Goal: Task Accomplishment & Management: Complete application form

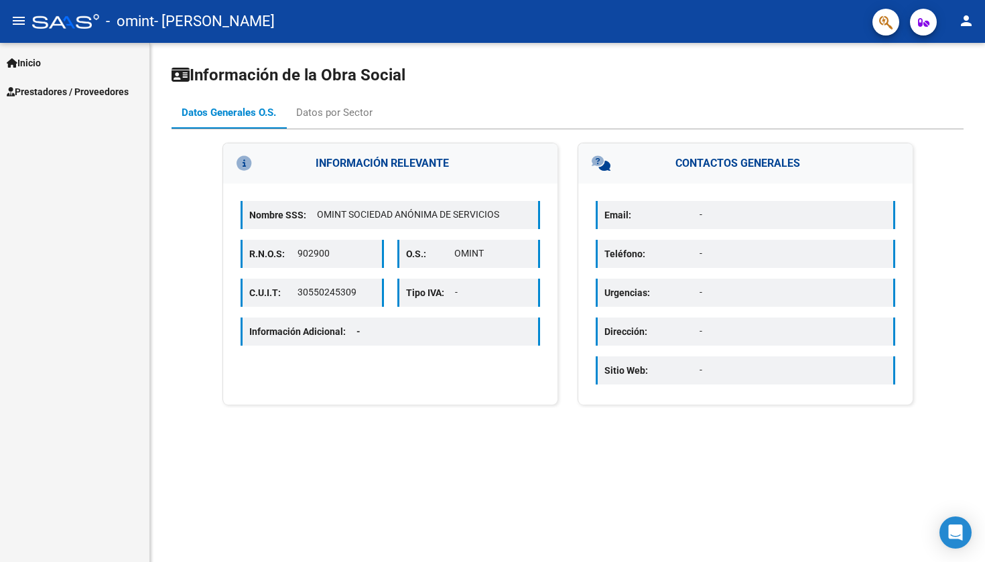
click at [70, 89] on span "Prestadores / Proveedores" at bounding box center [68, 91] width 122 height 15
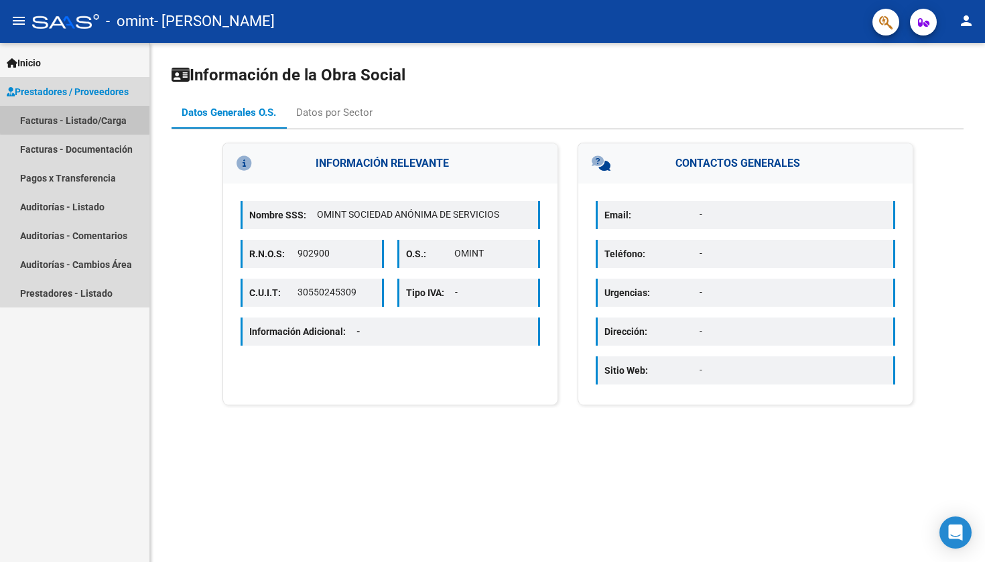
click at [96, 118] on link "Facturas - Listado/Carga" at bounding box center [74, 120] width 149 height 29
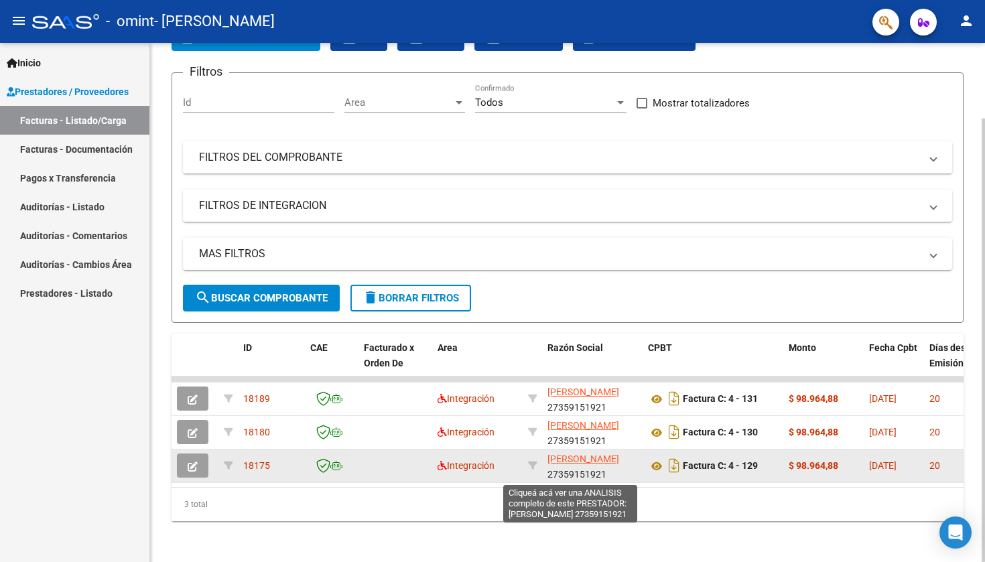
click at [567, 464] on span "[PERSON_NAME]" at bounding box center [583, 459] width 72 height 11
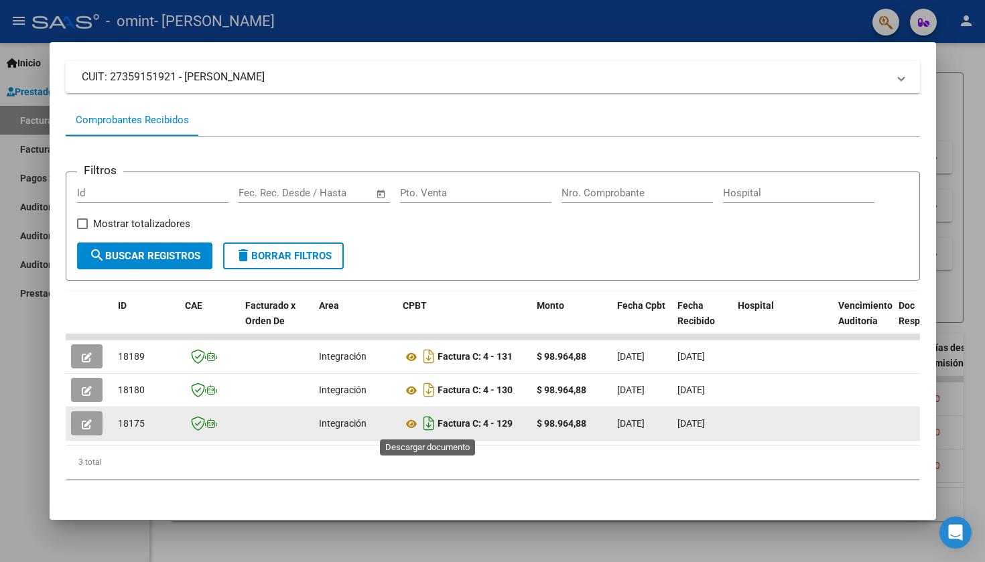
click at [424, 425] on icon "Descargar documento" at bounding box center [428, 423] width 17 height 21
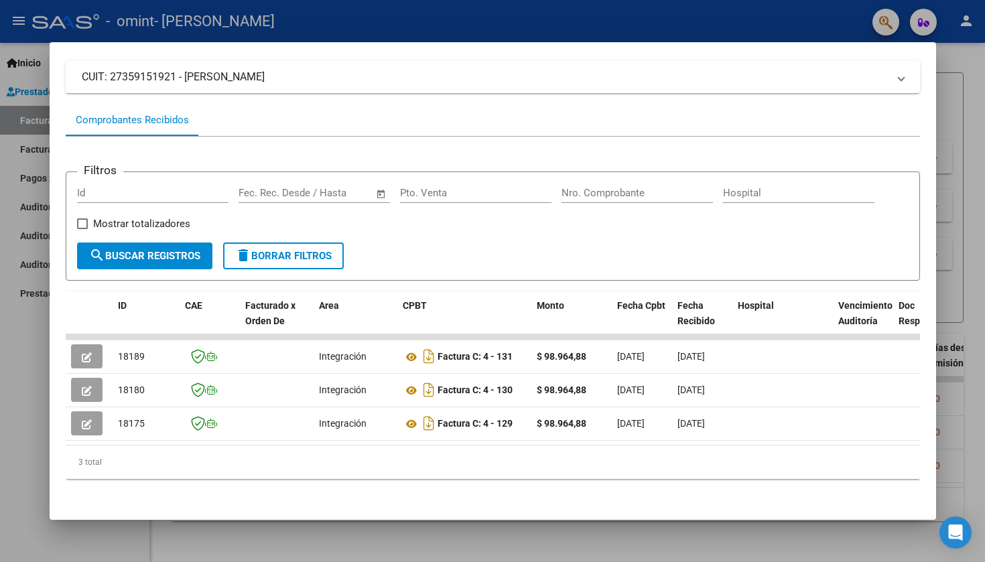
click at [11, 399] on div at bounding box center [492, 281] width 985 height 562
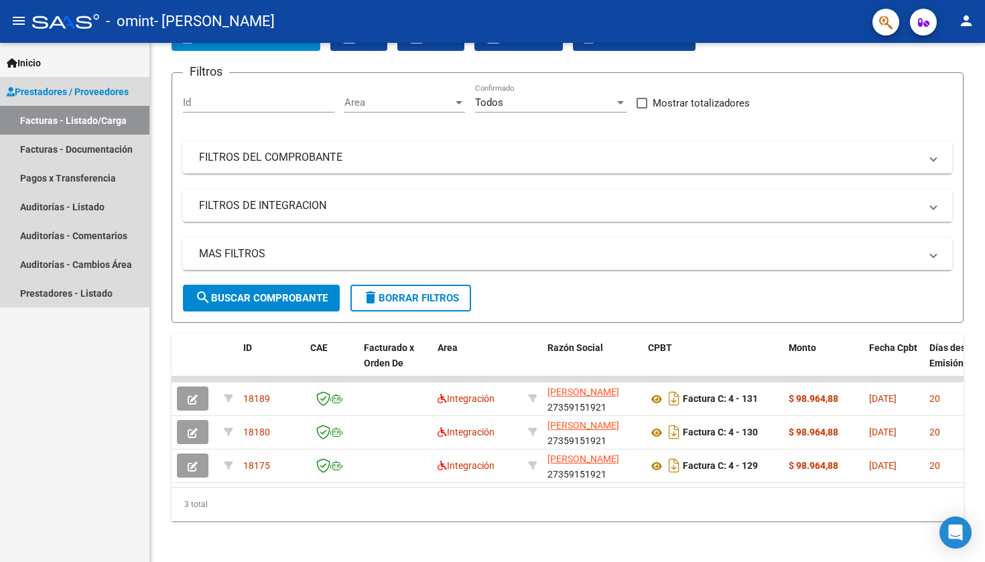
click at [85, 87] on span "Prestadores / Proveedores" at bounding box center [68, 91] width 122 height 15
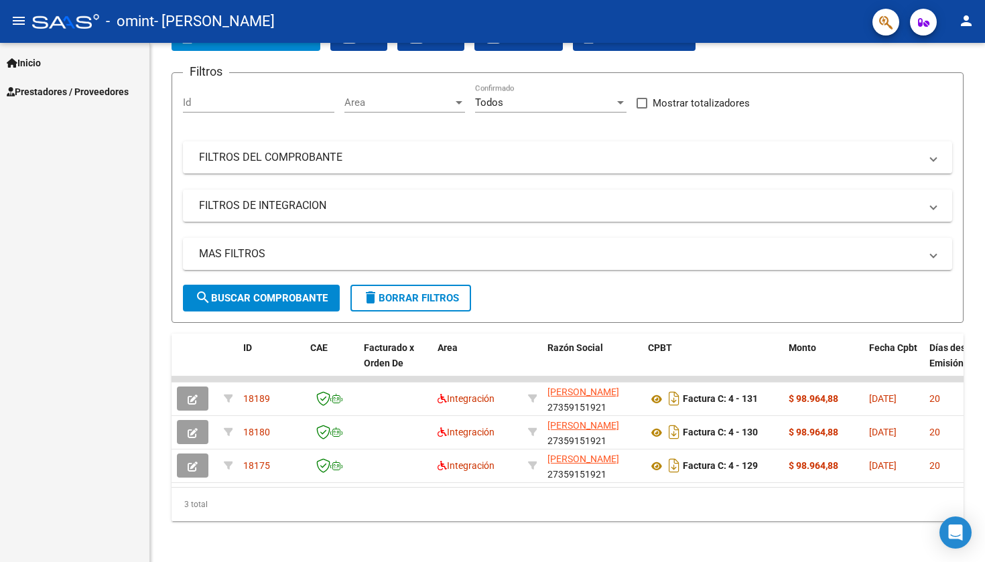
click at [85, 87] on span "Prestadores / Proveedores" at bounding box center [68, 91] width 122 height 15
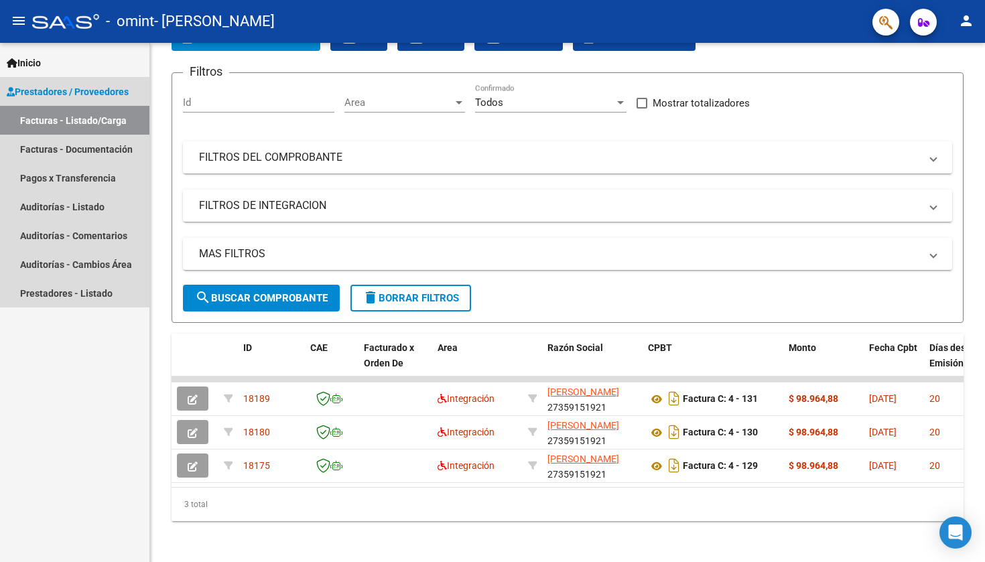
click at [84, 124] on link "Facturas - Listado/Carga" at bounding box center [74, 120] width 149 height 29
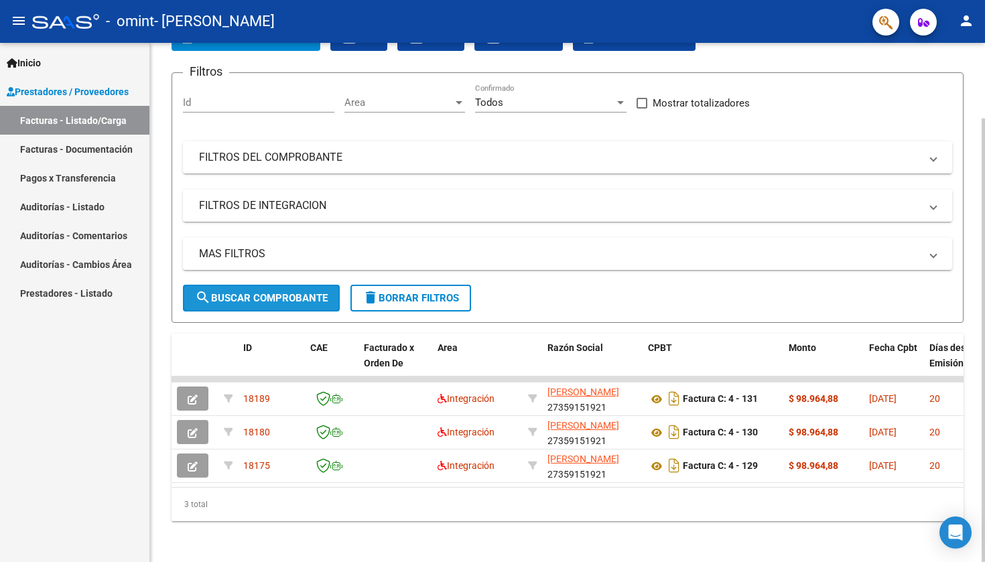
click at [283, 294] on span "search Buscar Comprobante" at bounding box center [261, 298] width 133 height 12
click at [300, 296] on span "search Buscar Comprobante" at bounding box center [261, 298] width 133 height 12
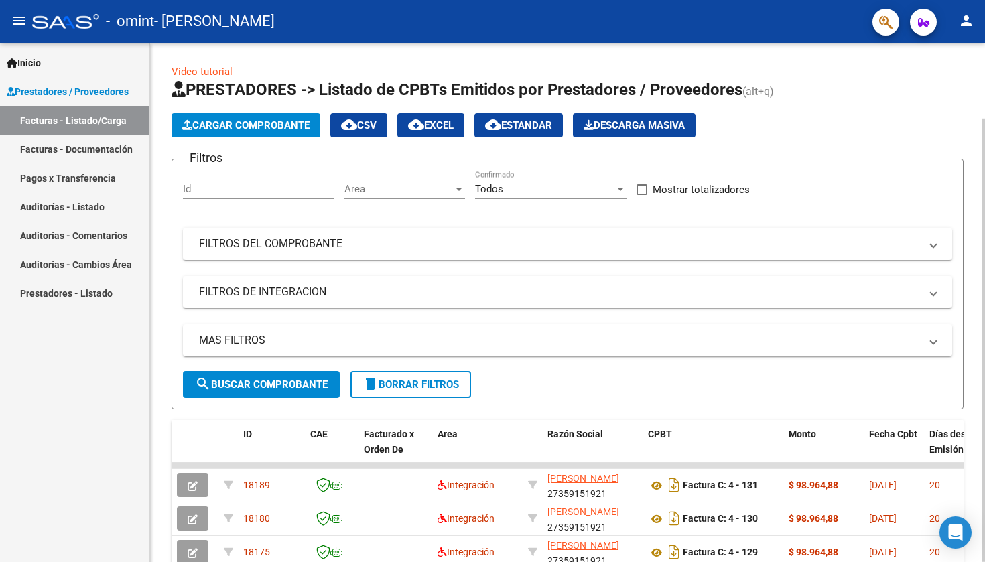
click at [285, 119] on span "Cargar Comprobante" at bounding box center [245, 125] width 127 height 12
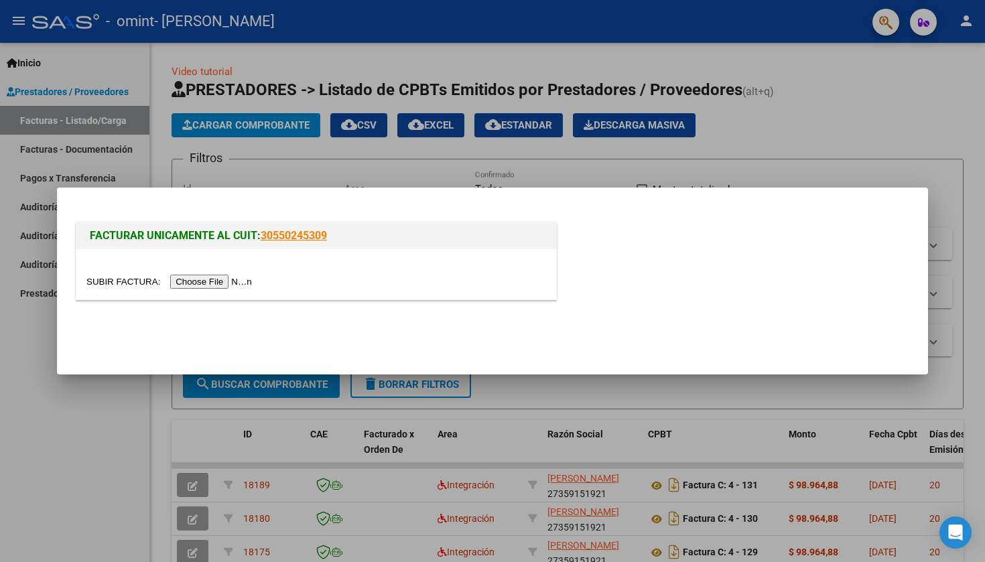
click at [209, 282] on input "file" at bounding box center [171, 282] width 170 height 14
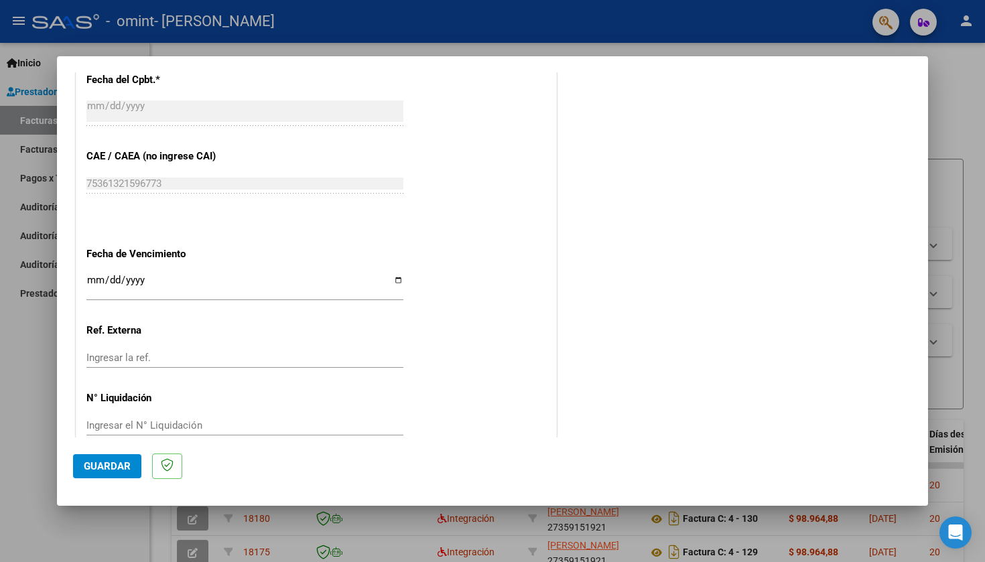
click at [94, 275] on input "Ingresar la fecha" at bounding box center [244, 285] width 317 height 21
type input "[DATE]"
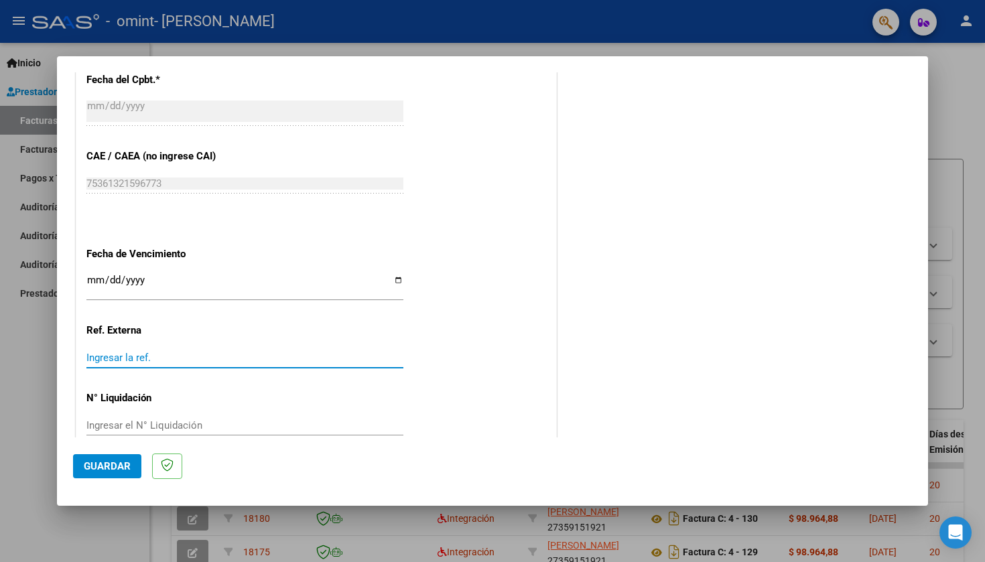
click at [135, 352] on input "Ingresar la ref." at bounding box center [244, 358] width 317 height 12
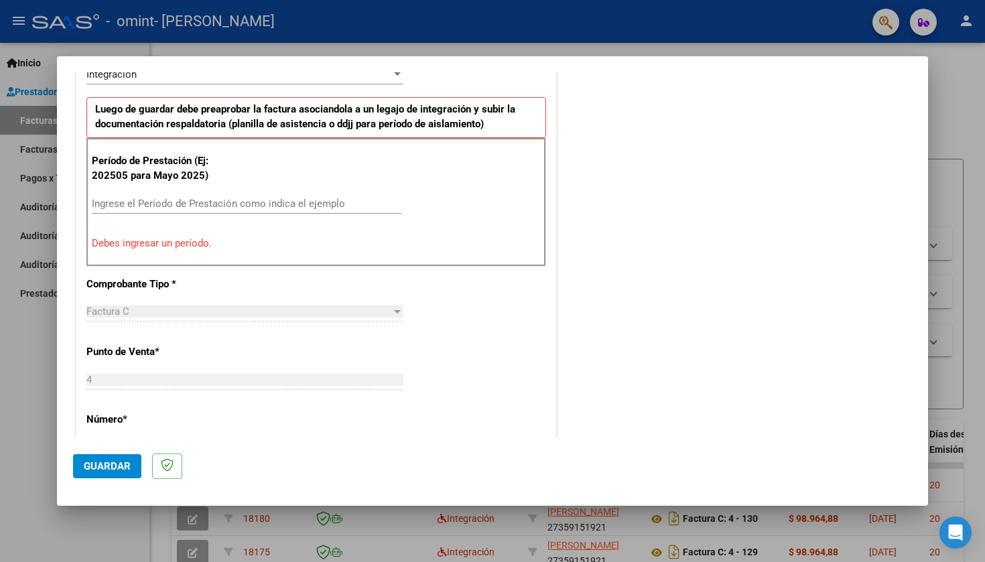
scroll to position [350, 0]
click at [172, 200] on input "Ingrese el Período de Prestación como indica el ejemplo" at bounding box center [247, 202] width 310 height 12
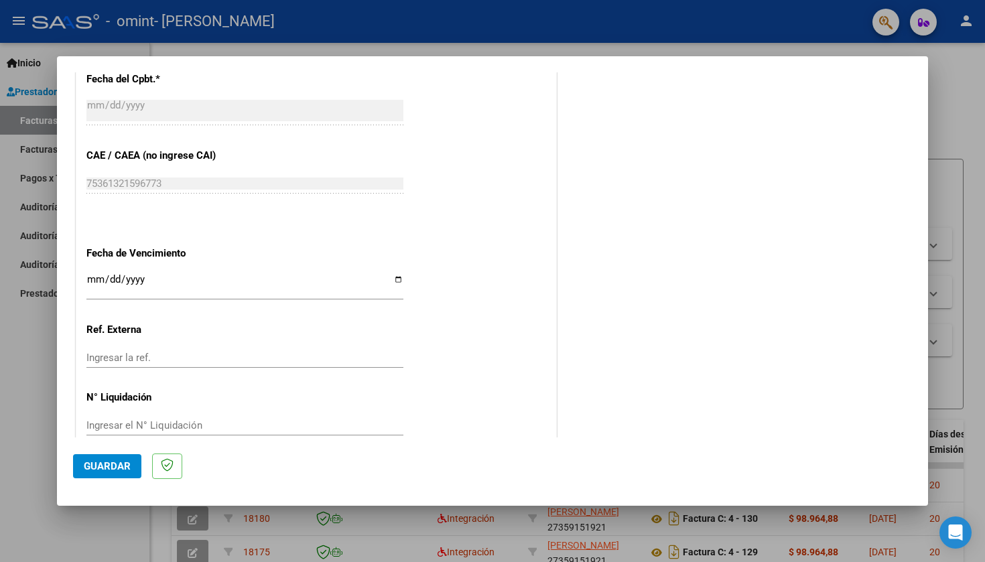
scroll to position [0, 0]
type input "202508"
click at [98, 468] on span "Guardar" at bounding box center [107, 466] width 47 height 12
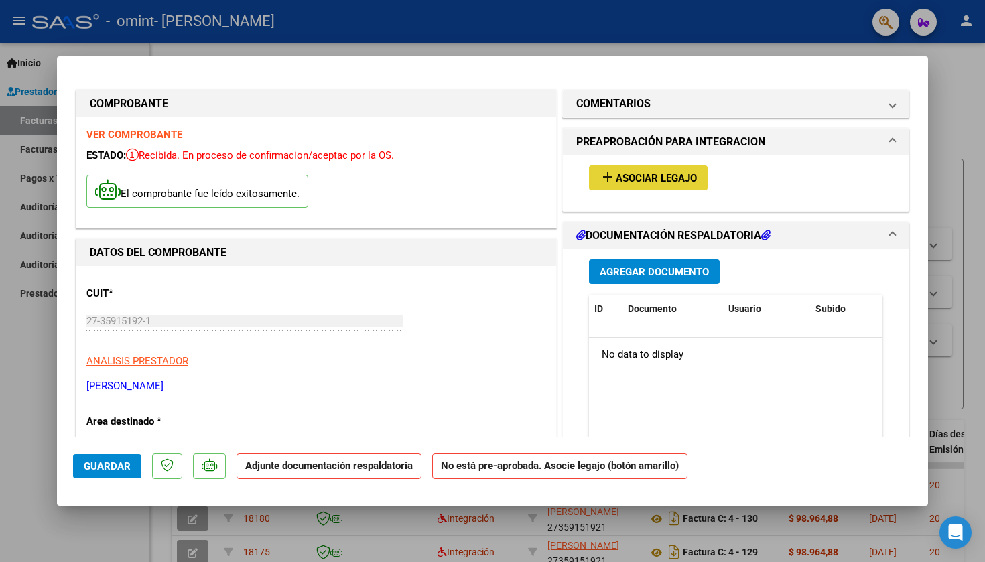
click at [661, 176] on span "Asociar Legajo" at bounding box center [656, 178] width 81 height 12
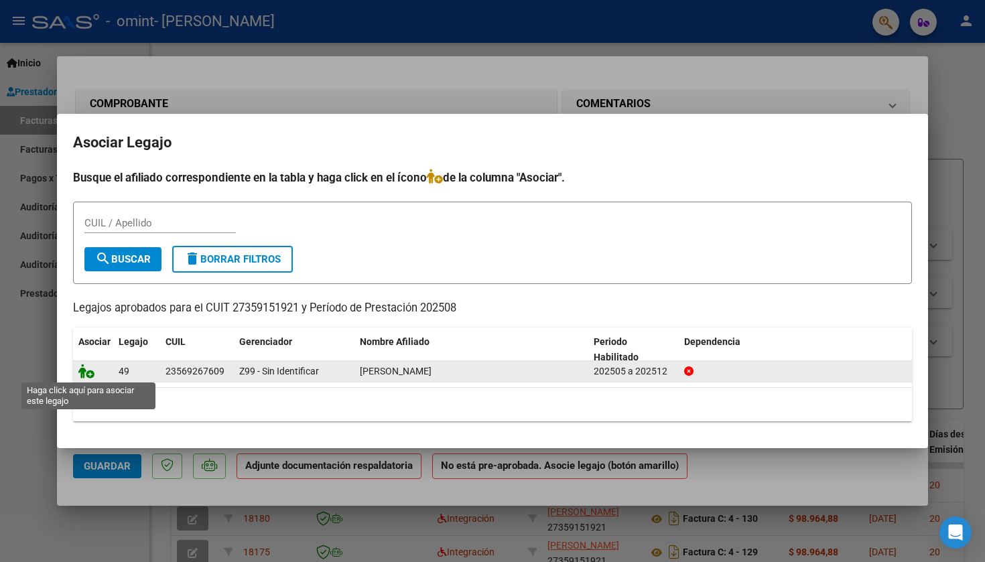
click at [88, 375] on icon at bounding box center [86, 371] width 16 height 15
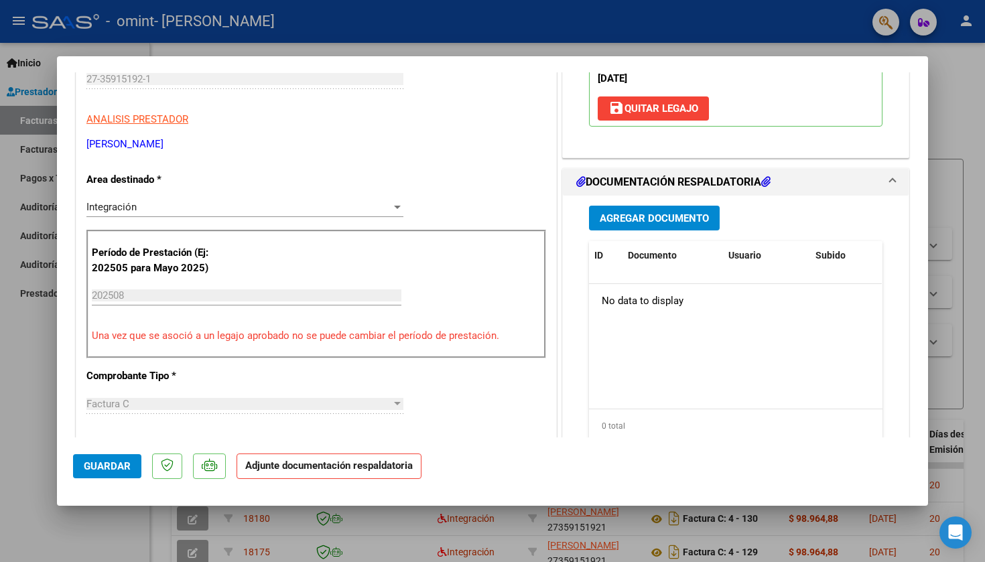
scroll to position [243, 0]
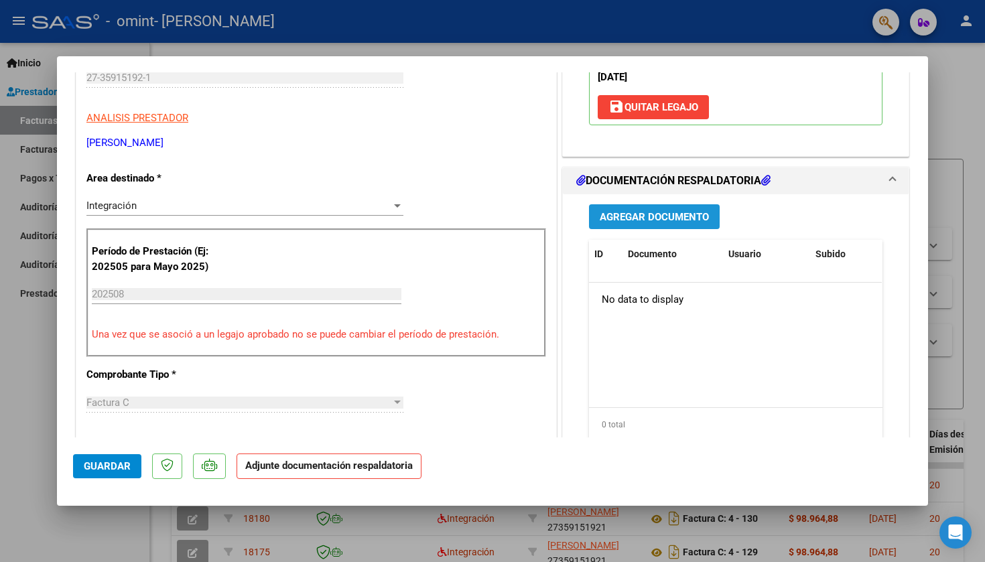
click at [693, 211] on span "Agregar Documento" at bounding box center [654, 217] width 109 height 12
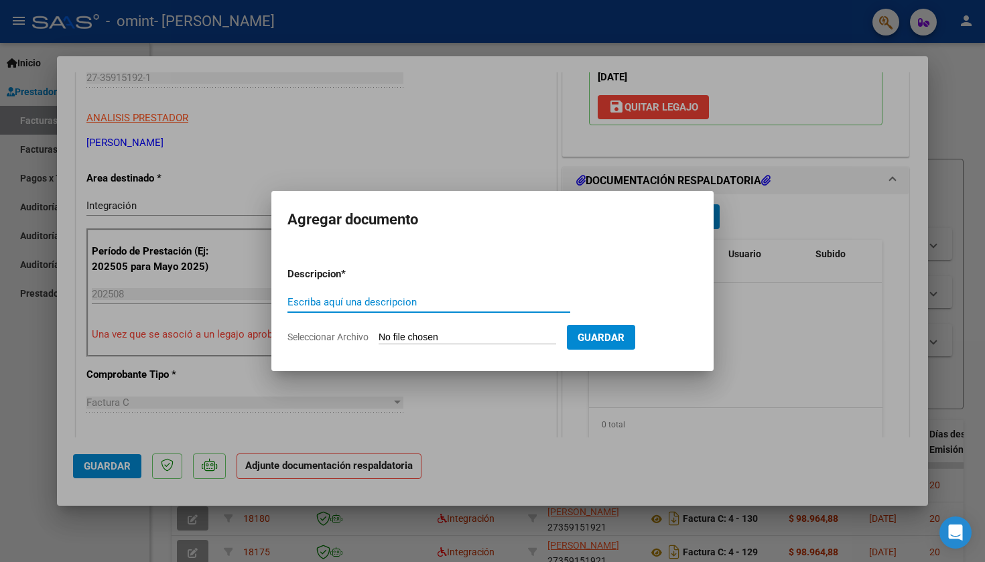
click at [381, 302] on input "Escriba aquí una descripcion" at bounding box center [428, 302] width 283 height 12
type input "PLANILLA DE ASISTENCIAS"
click at [537, 336] on input "Seleccionar Archivo" at bounding box center [468, 338] width 178 height 13
type input "C:\fakepath\AGOSTO [PERSON_NAME].pdf"
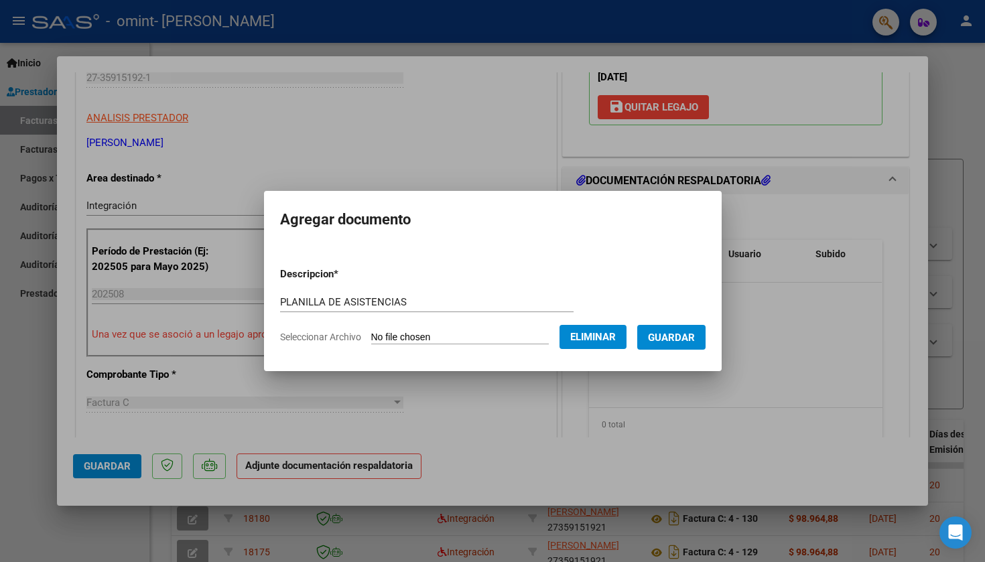
click at [706, 341] on button "Guardar" at bounding box center [671, 337] width 68 height 25
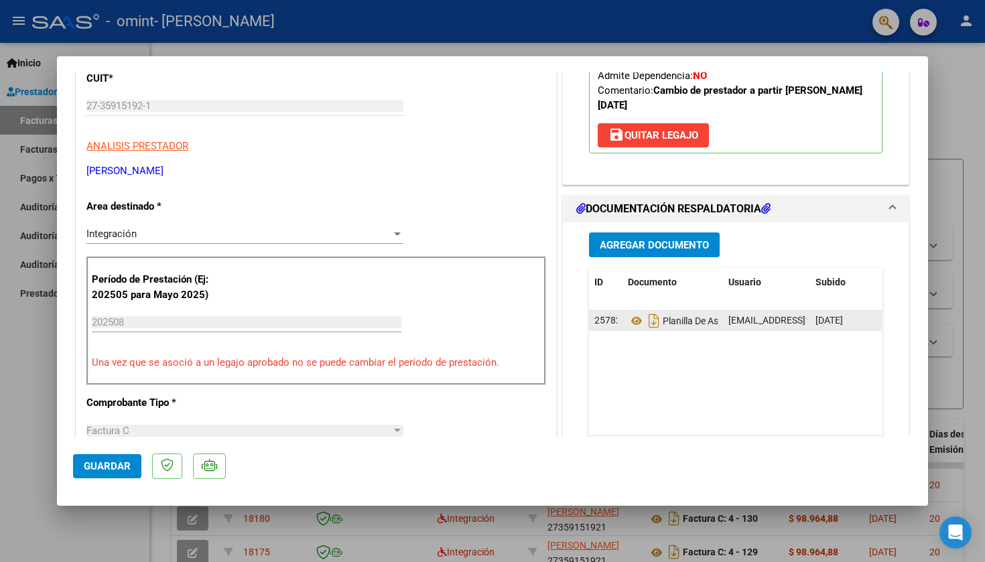
scroll to position [240, 0]
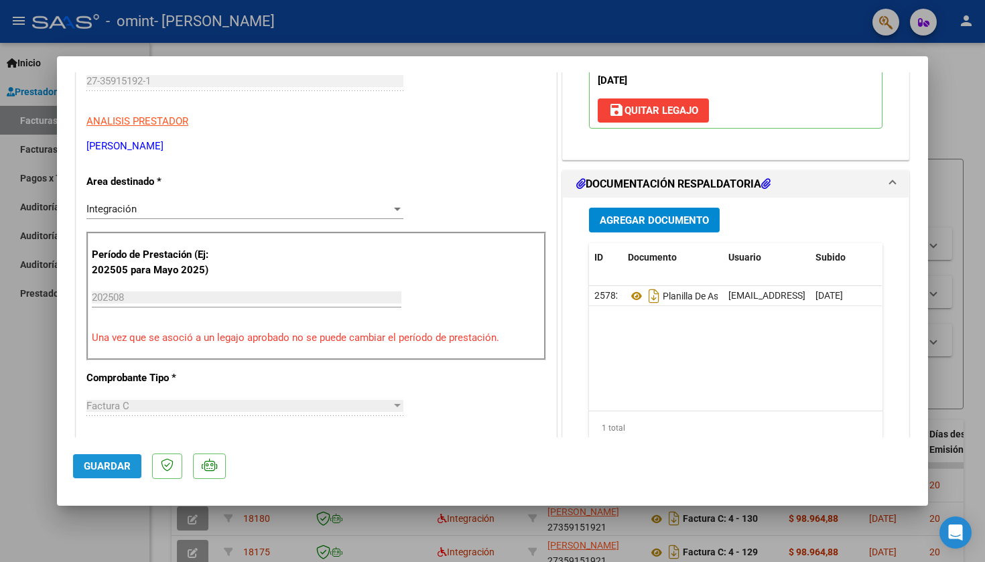
click at [118, 464] on span "Guardar" at bounding box center [107, 466] width 47 height 12
click at [104, 471] on span "Guardar" at bounding box center [107, 466] width 47 height 12
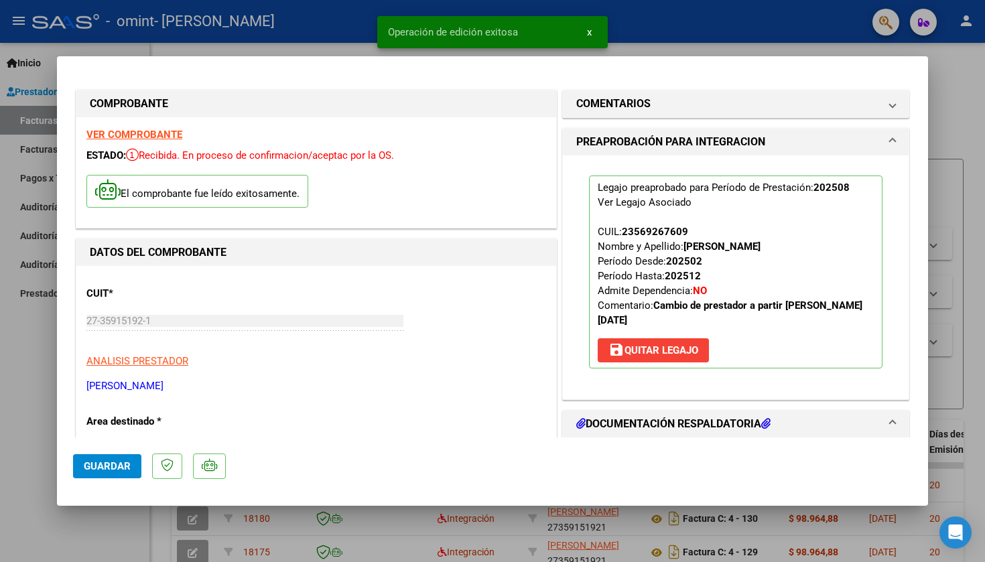
scroll to position [0, 0]
click at [629, 554] on div at bounding box center [492, 281] width 985 height 562
type input "$ 0,00"
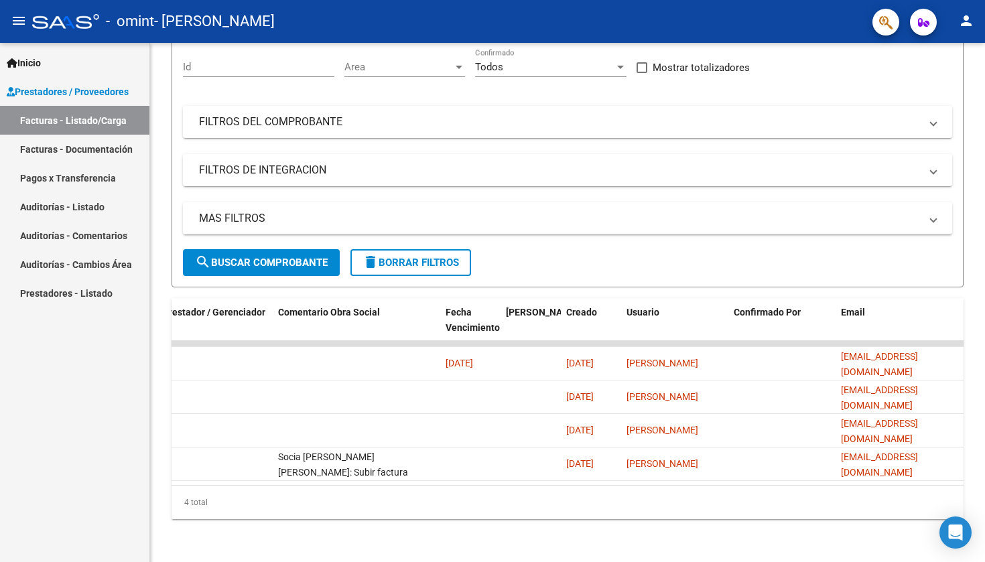
click at [54, 177] on link "Pagos x Transferencia" at bounding box center [74, 177] width 149 height 29
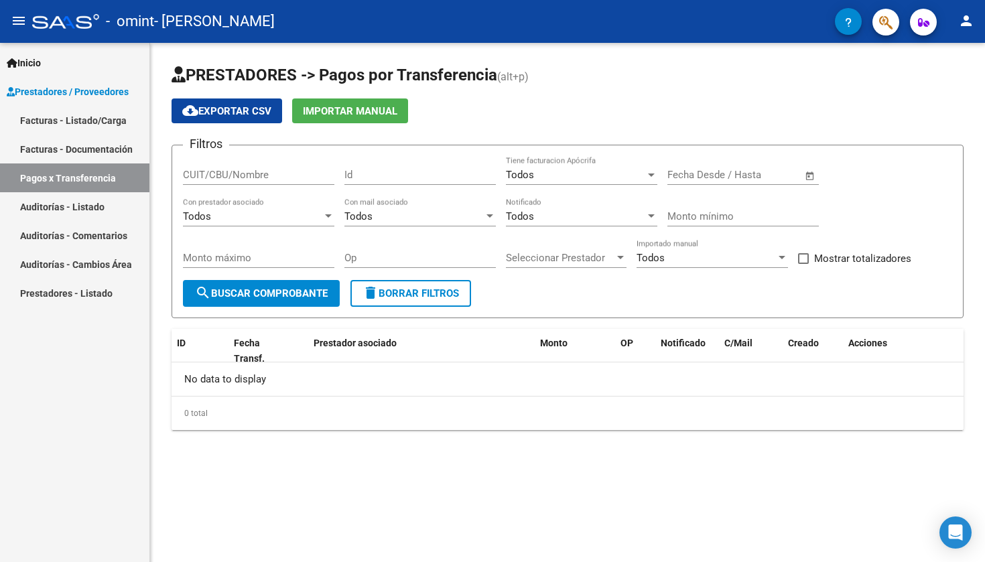
click at [79, 210] on link "Auditorías - Listado" at bounding box center [74, 206] width 149 height 29
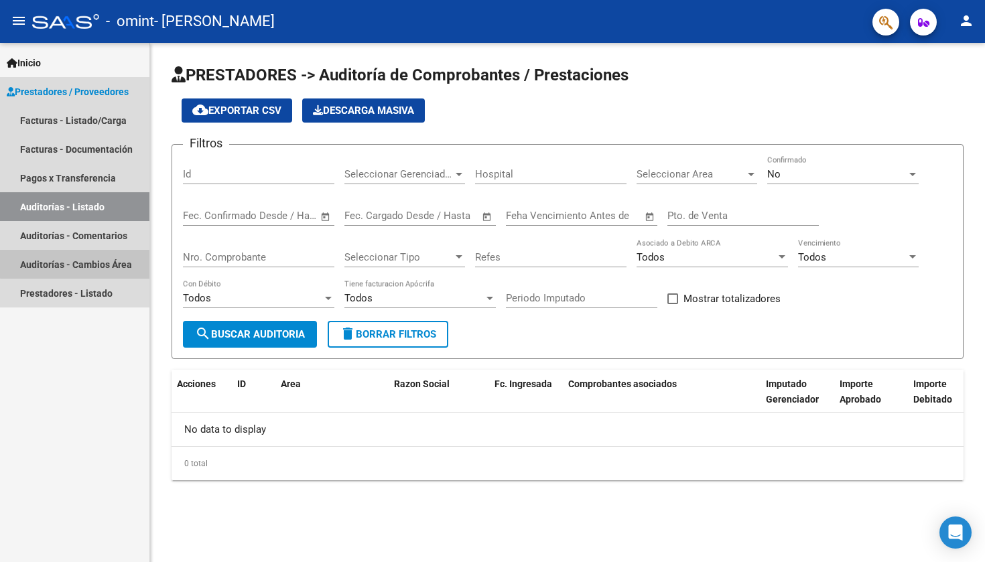
click at [105, 262] on link "Auditorías - Cambios Área" at bounding box center [74, 264] width 149 height 29
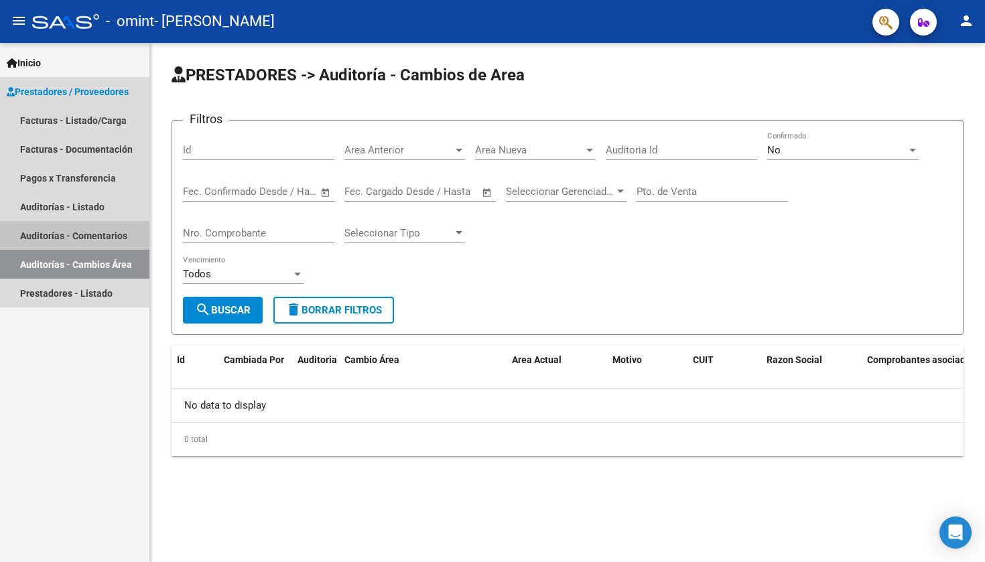
click at [103, 237] on link "Auditorías - Comentarios" at bounding box center [74, 235] width 149 height 29
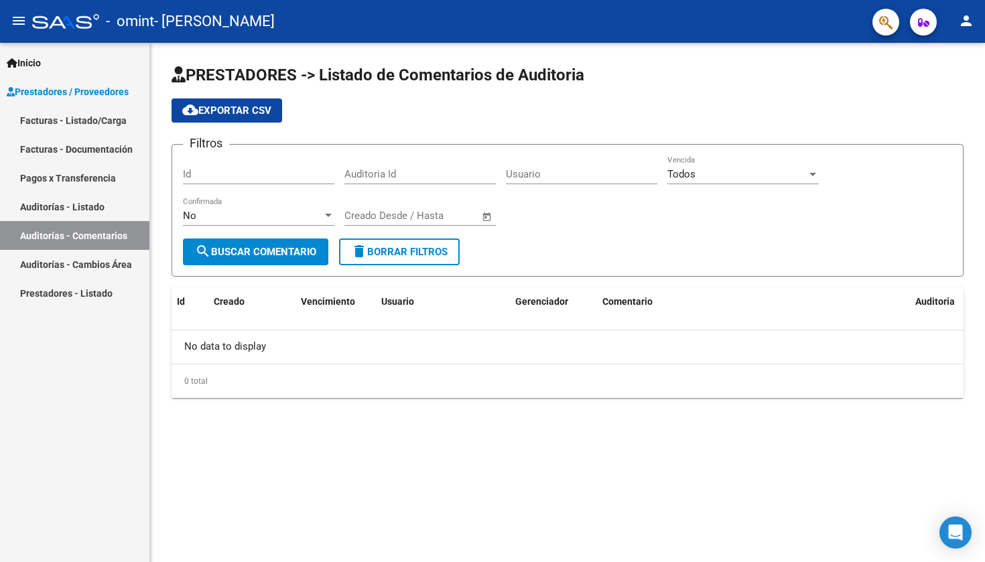
click at [84, 120] on link "Facturas - Listado/Carga" at bounding box center [74, 120] width 149 height 29
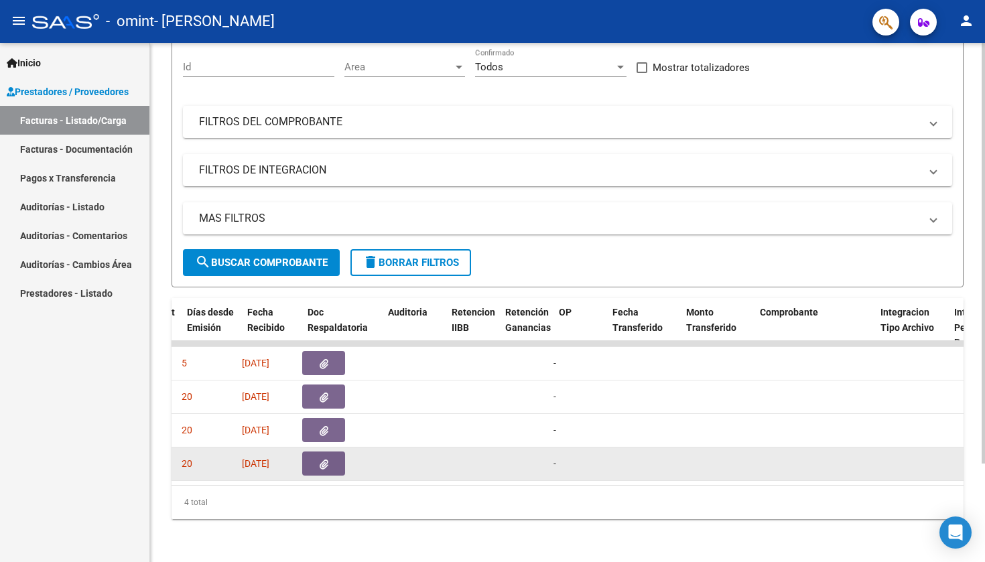
scroll to position [0, 771]
